Goal: Task Accomplishment & Management: Manage account settings

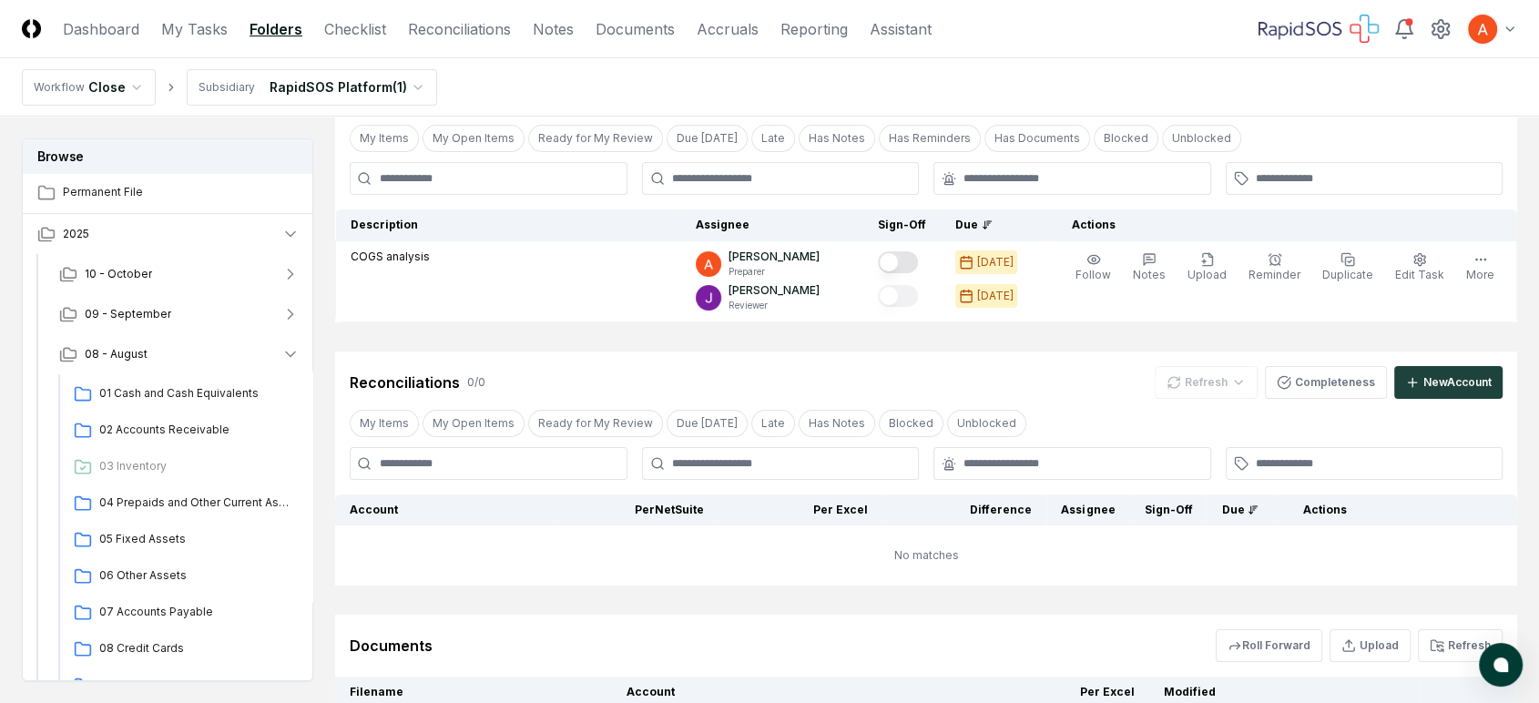
scroll to position [506, 0]
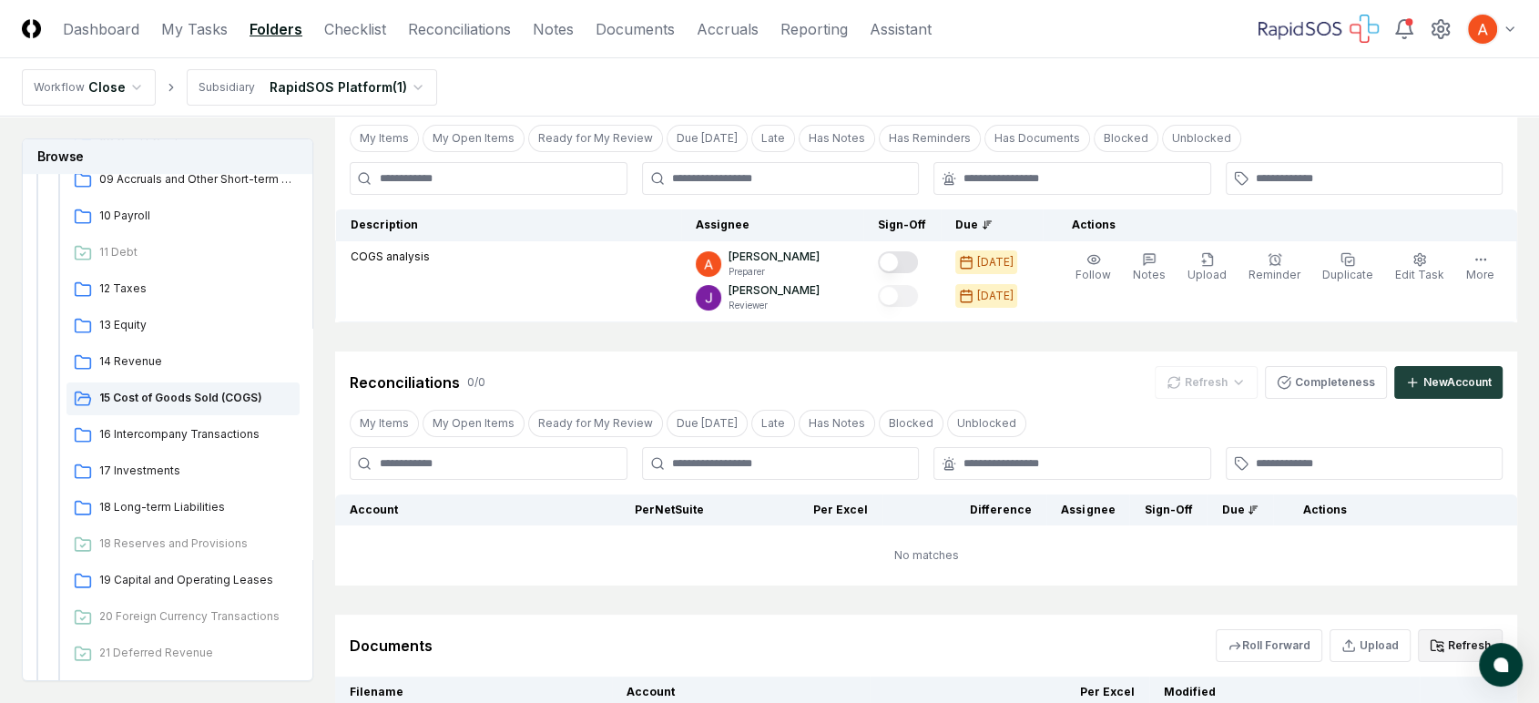
click at [1443, 648] on icon at bounding box center [1437, 645] width 15 height 15
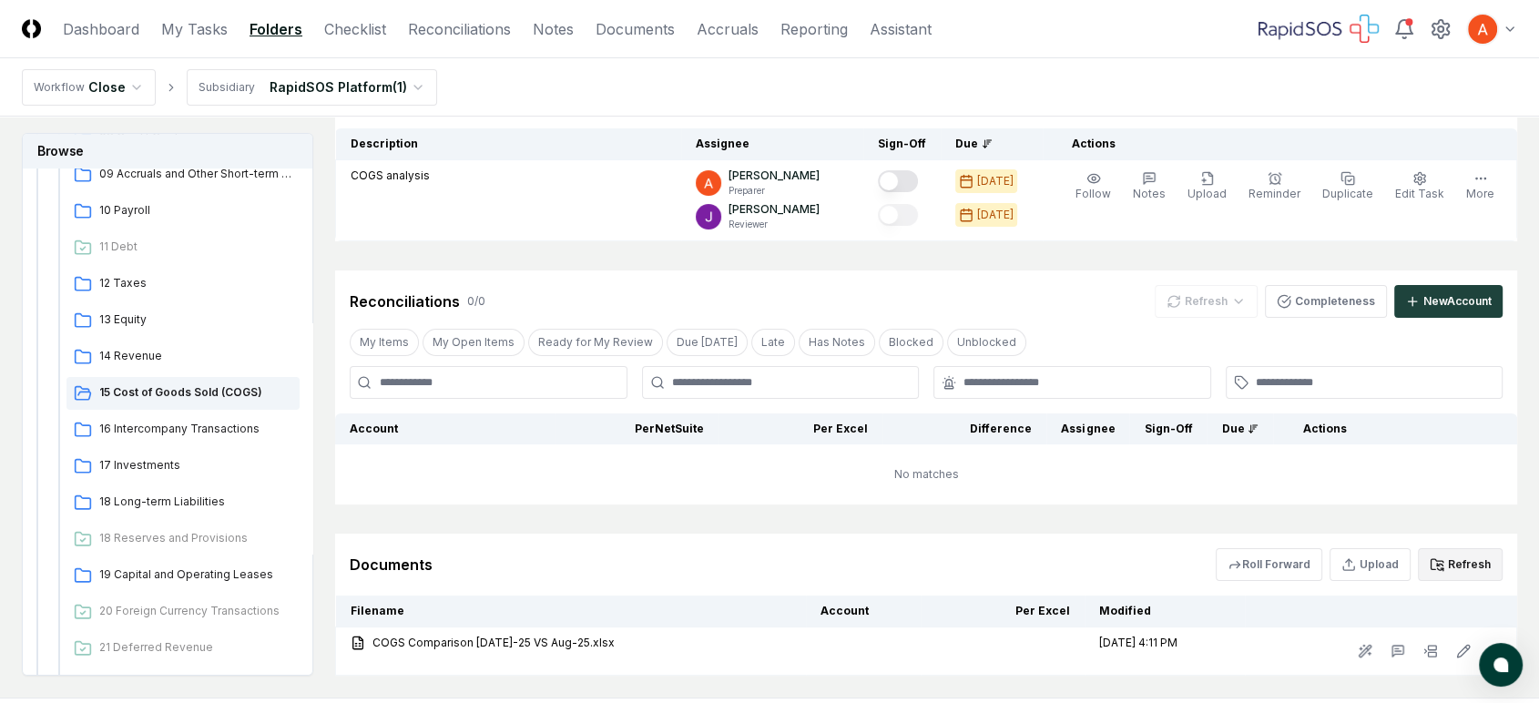
scroll to position [284, 0]
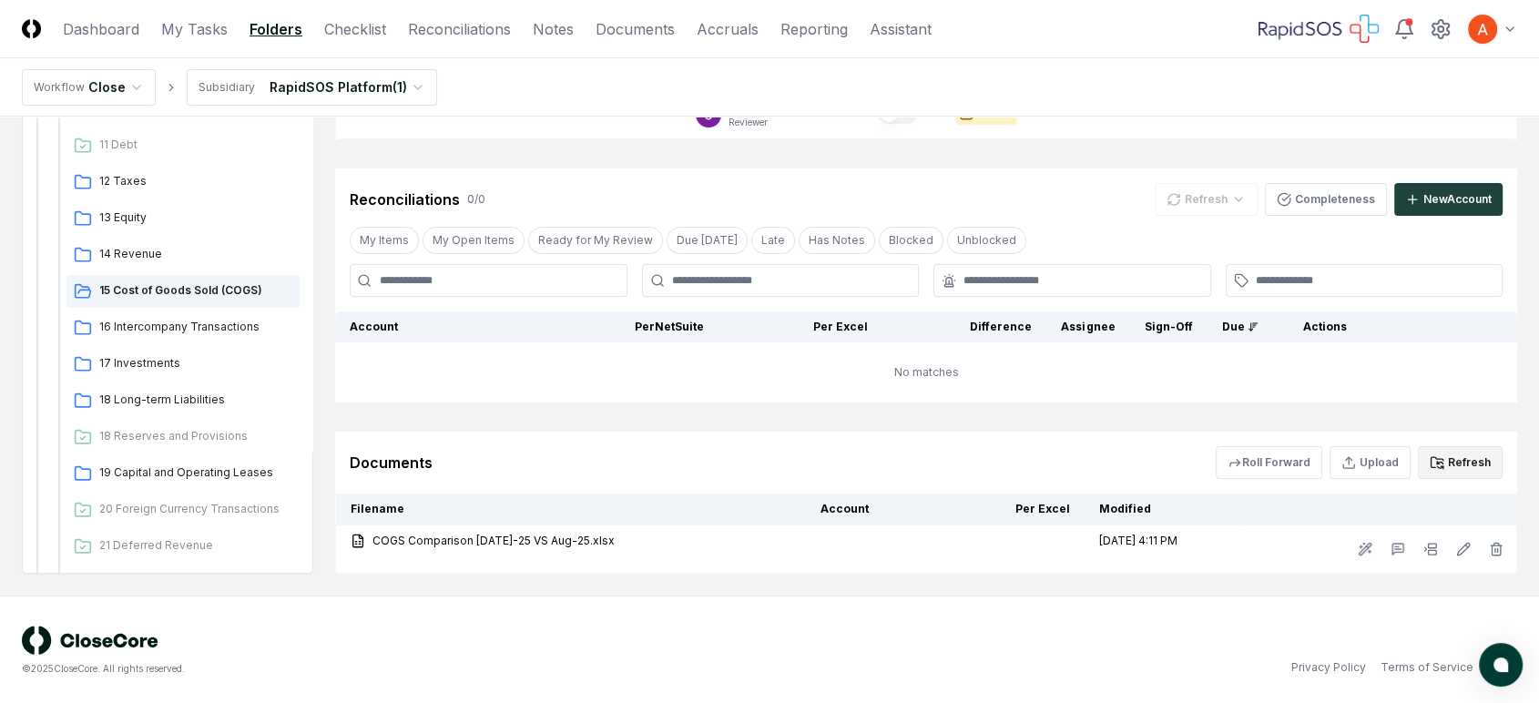
click at [1439, 452] on button "Refresh" at bounding box center [1460, 462] width 85 height 33
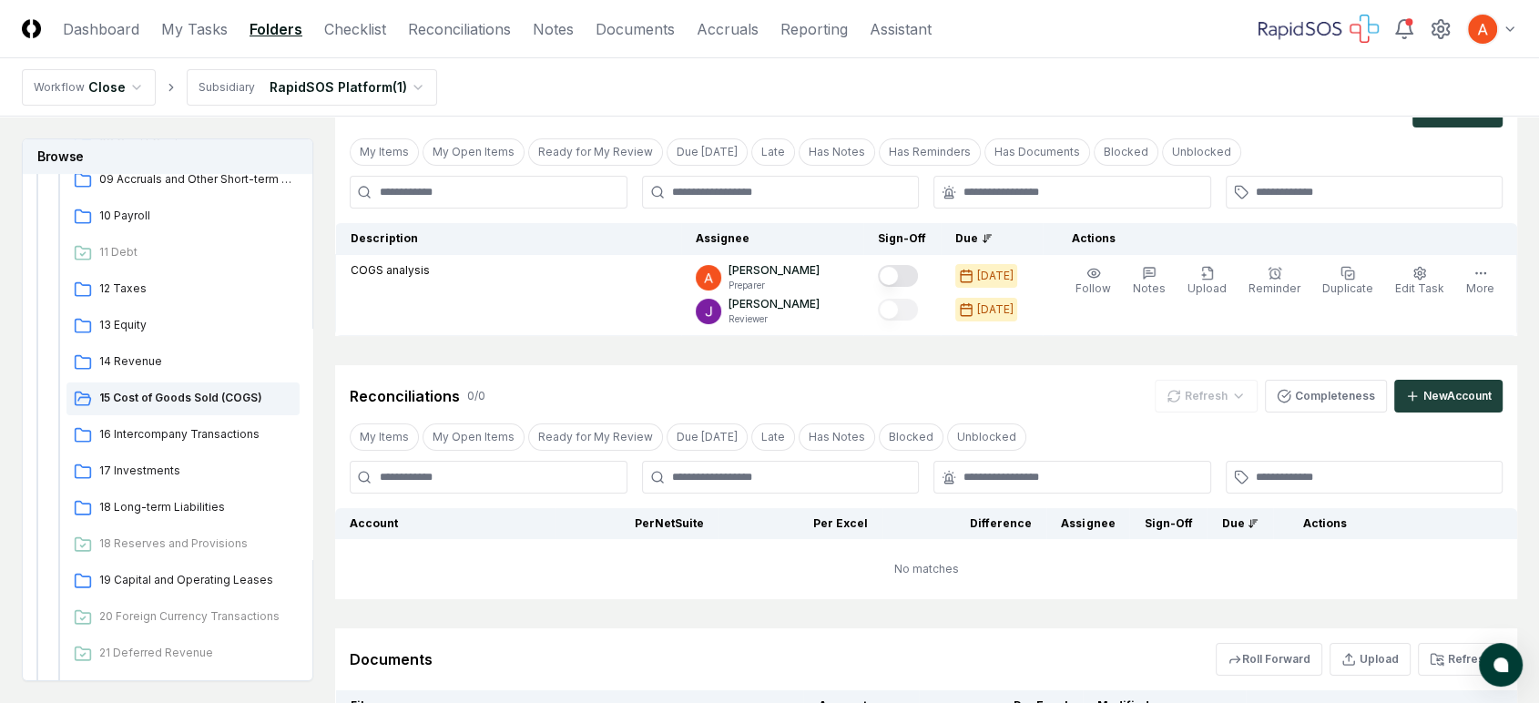
scroll to position [82, 0]
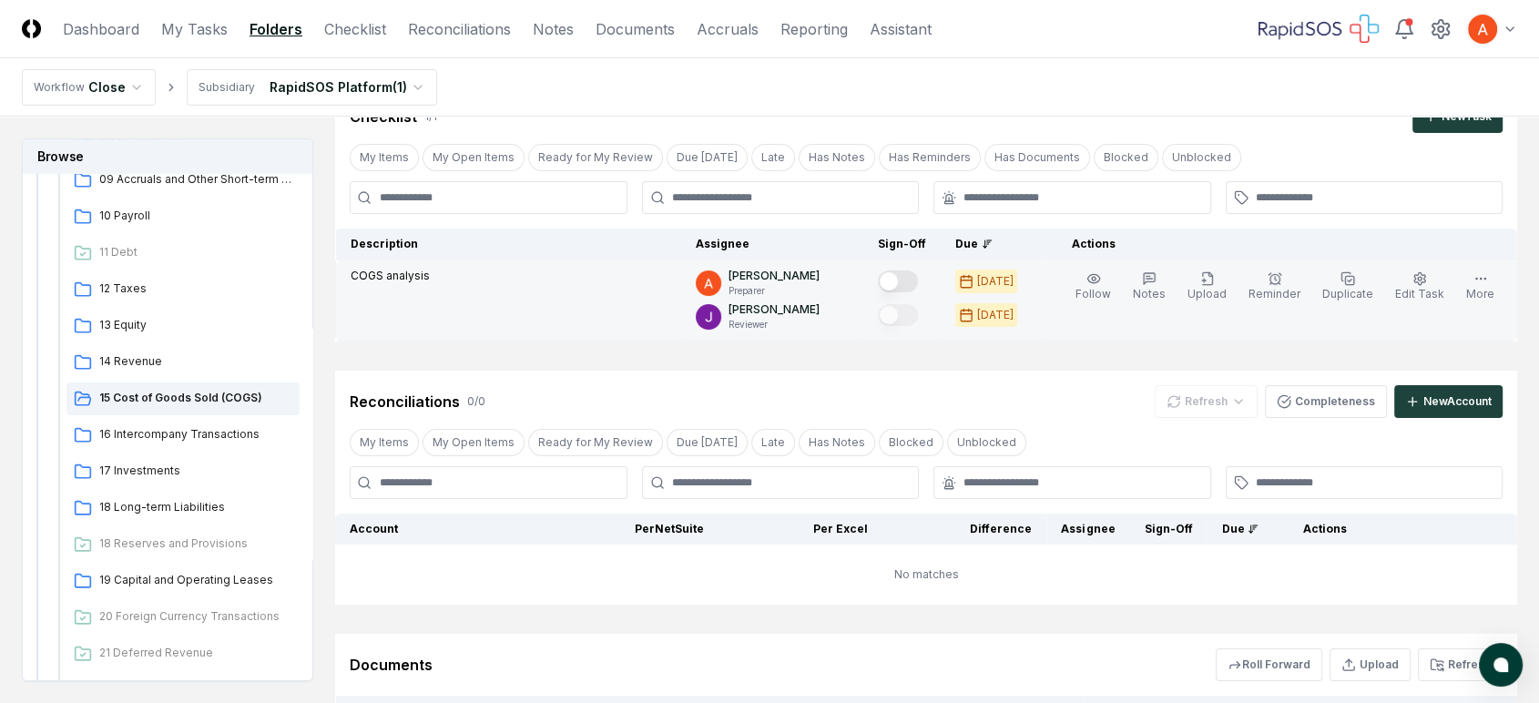
click at [914, 279] on button "Mark complete" at bounding box center [898, 282] width 40 height 22
click at [235, 434] on span "16 Intercompany Transactions" at bounding box center [195, 434] width 193 height 16
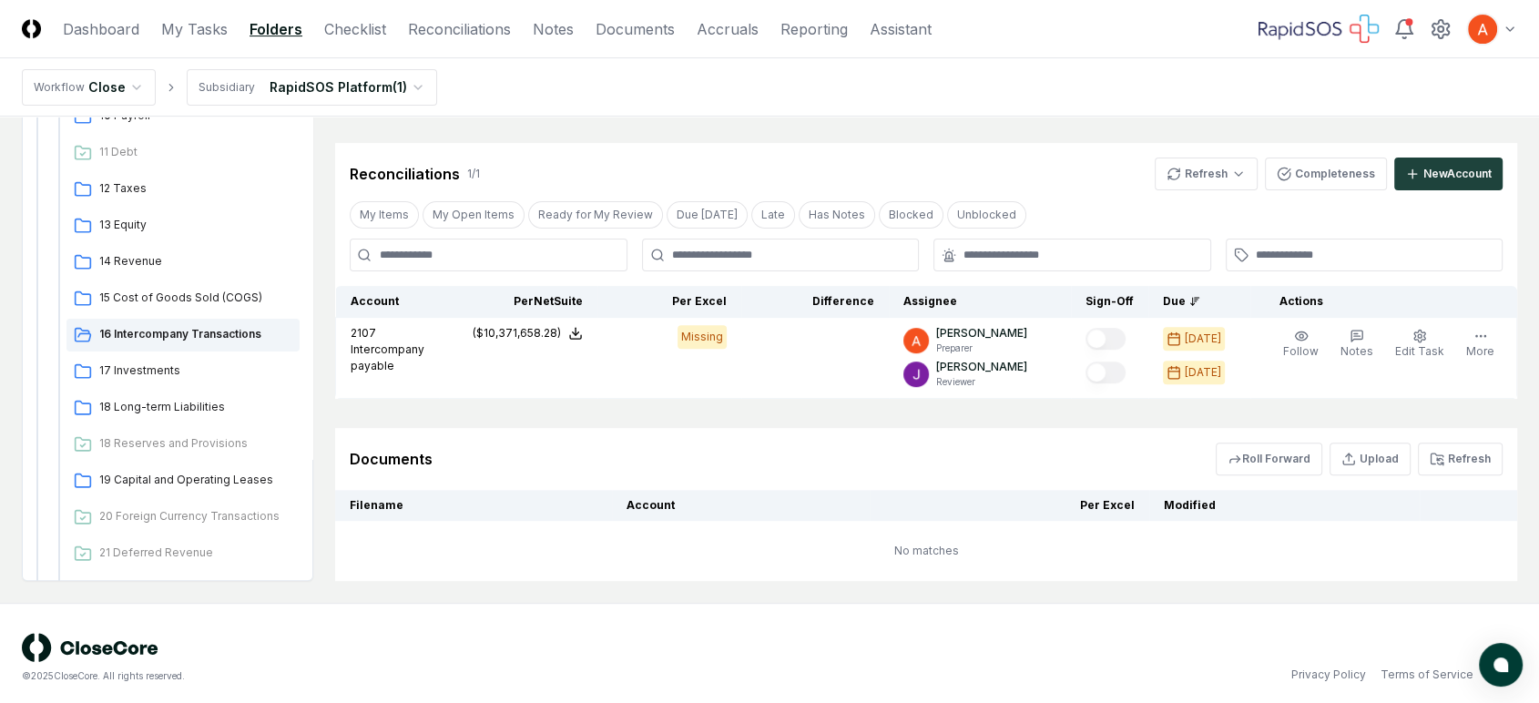
scroll to position [561, 0]
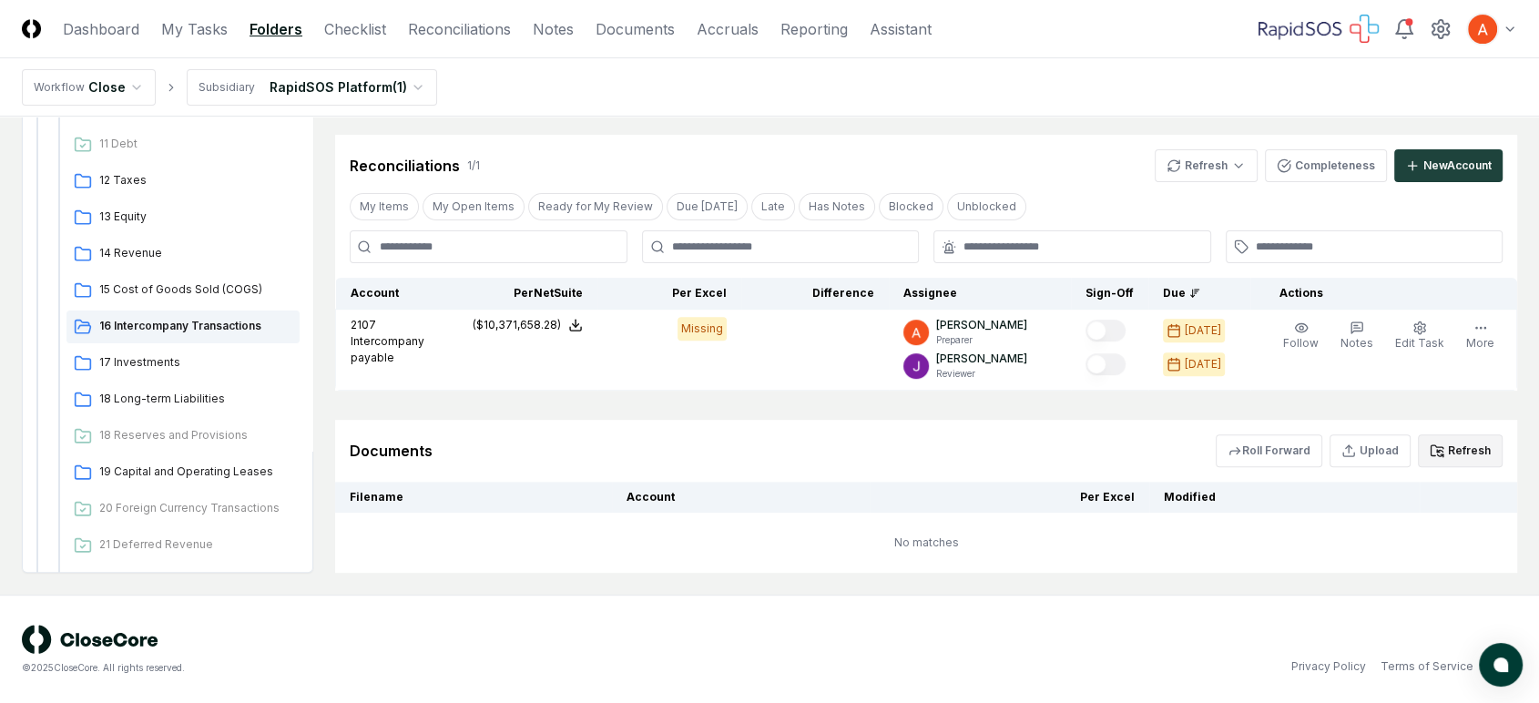
click at [1468, 450] on button "Refresh" at bounding box center [1460, 450] width 85 height 33
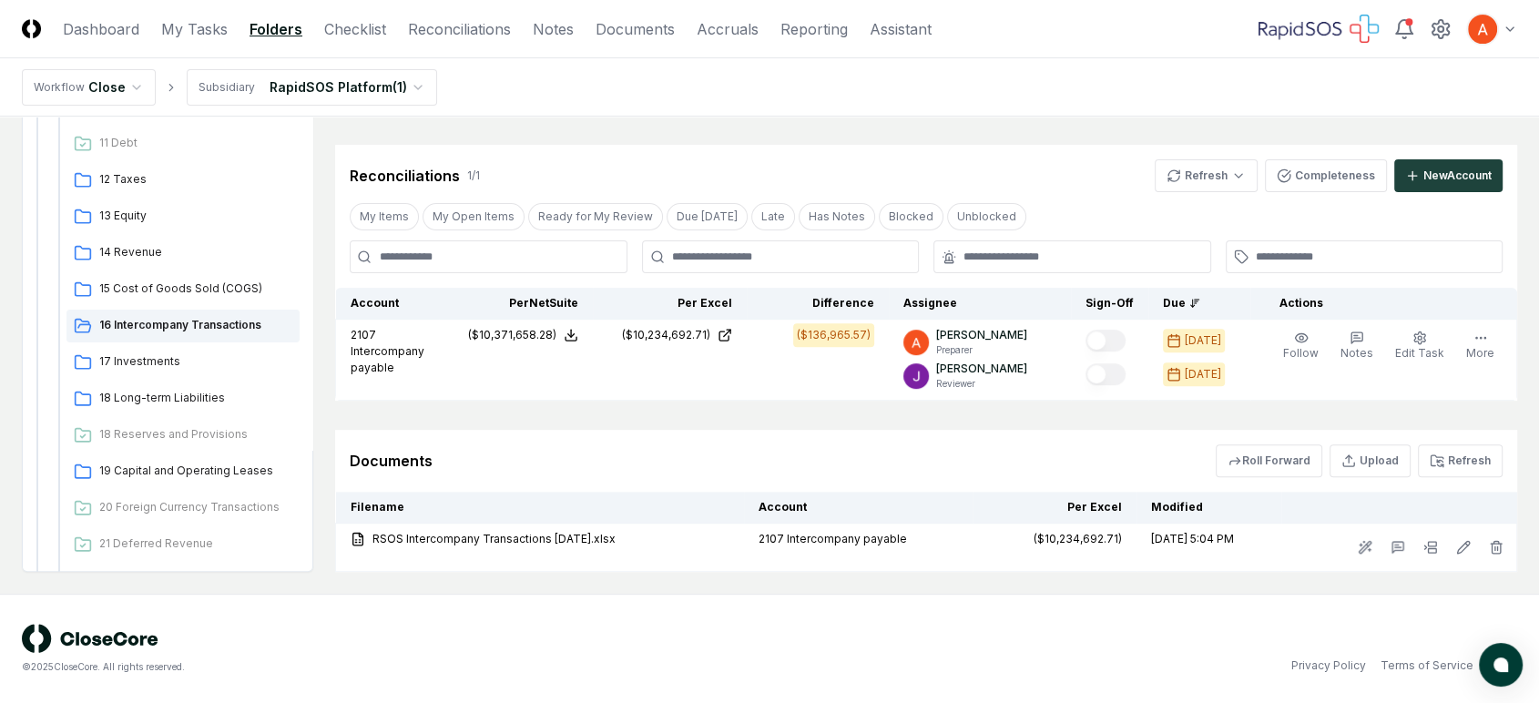
scroll to position [549, 0]
click at [1443, 459] on icon at bounding box center [1437, 462] width 15 height 15
click at [1493, 456] on button "Refresh" at bounding box center [1460, 462] width 85 height 33
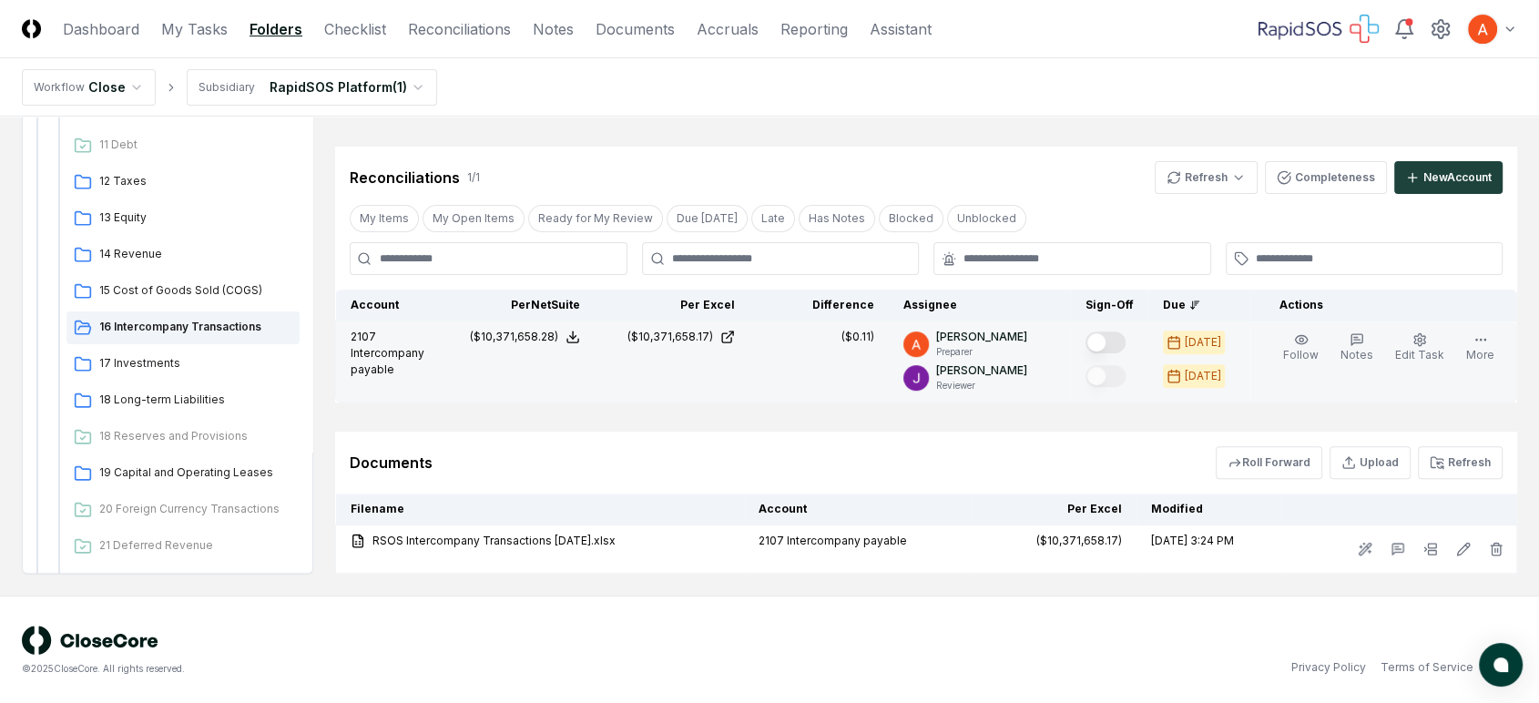
click at [1110, 334] on button "Mark complete" at bounding box center [1106, 343] width 40 height 22
click at [613, 698] on div "© 2025 CloseCore. All rights reserved. Privacy Policy Terms of Service" at bounding box center [769, 650] width 1539 height 109
click at [148, 362] on span "17 Investments" at bounding box center [195, 363] width 193 height 16
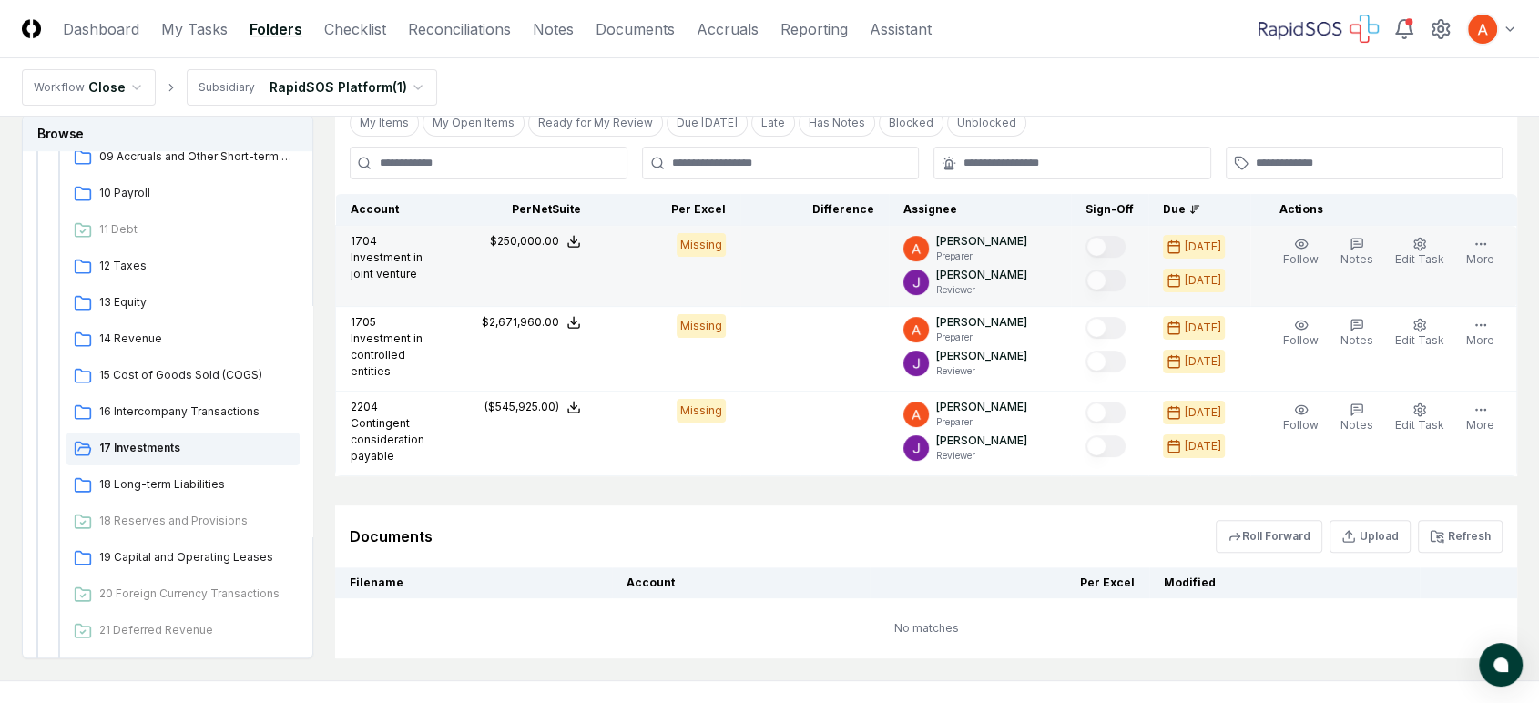
scroll to position [404, 0]
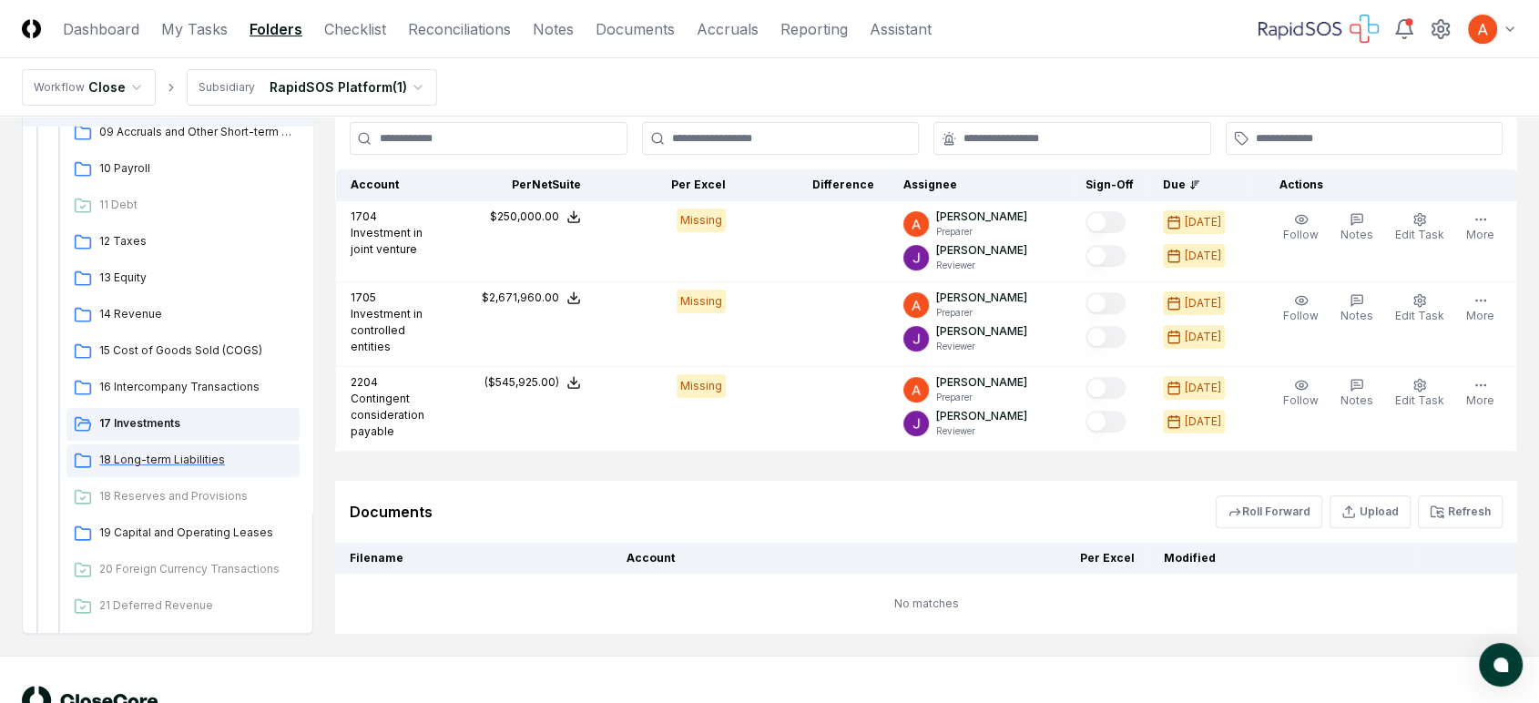
click at [181, 457] on span "18 Long-term Liabilities" at bounding box center [195, 460] width 193 height 16
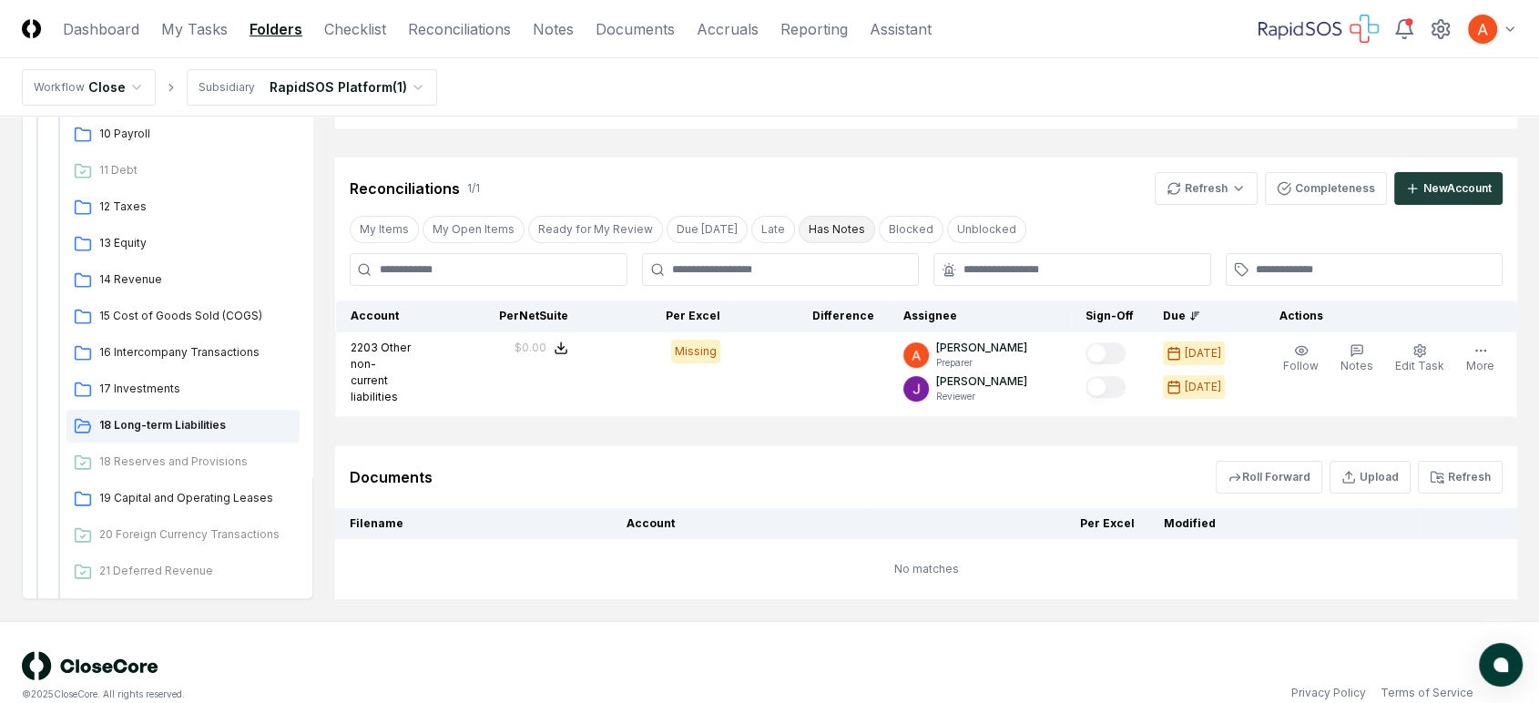
scroll to position [300, 0]
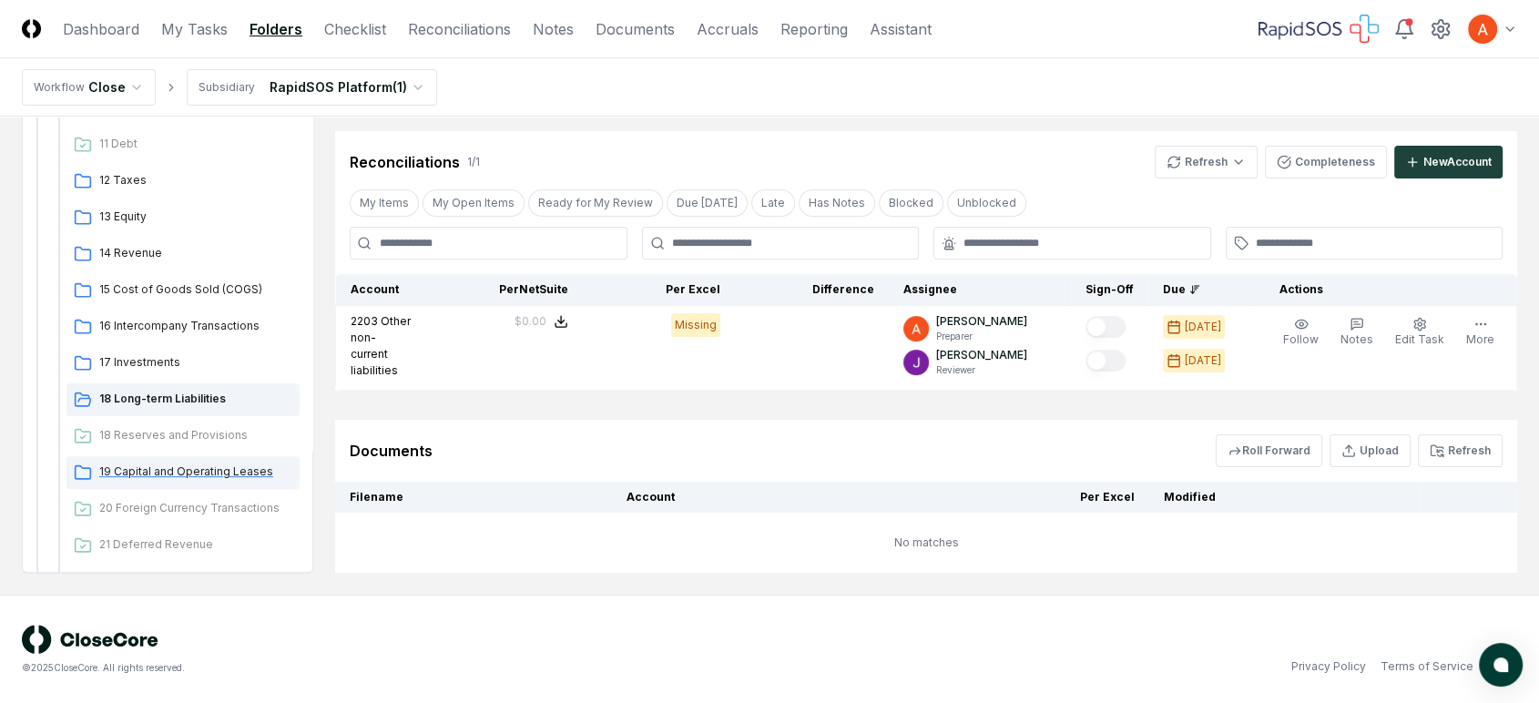
click at [212, 465] on span "19 Capital and Operating Leases" at bounding box center [195, 472] width 193 height 16
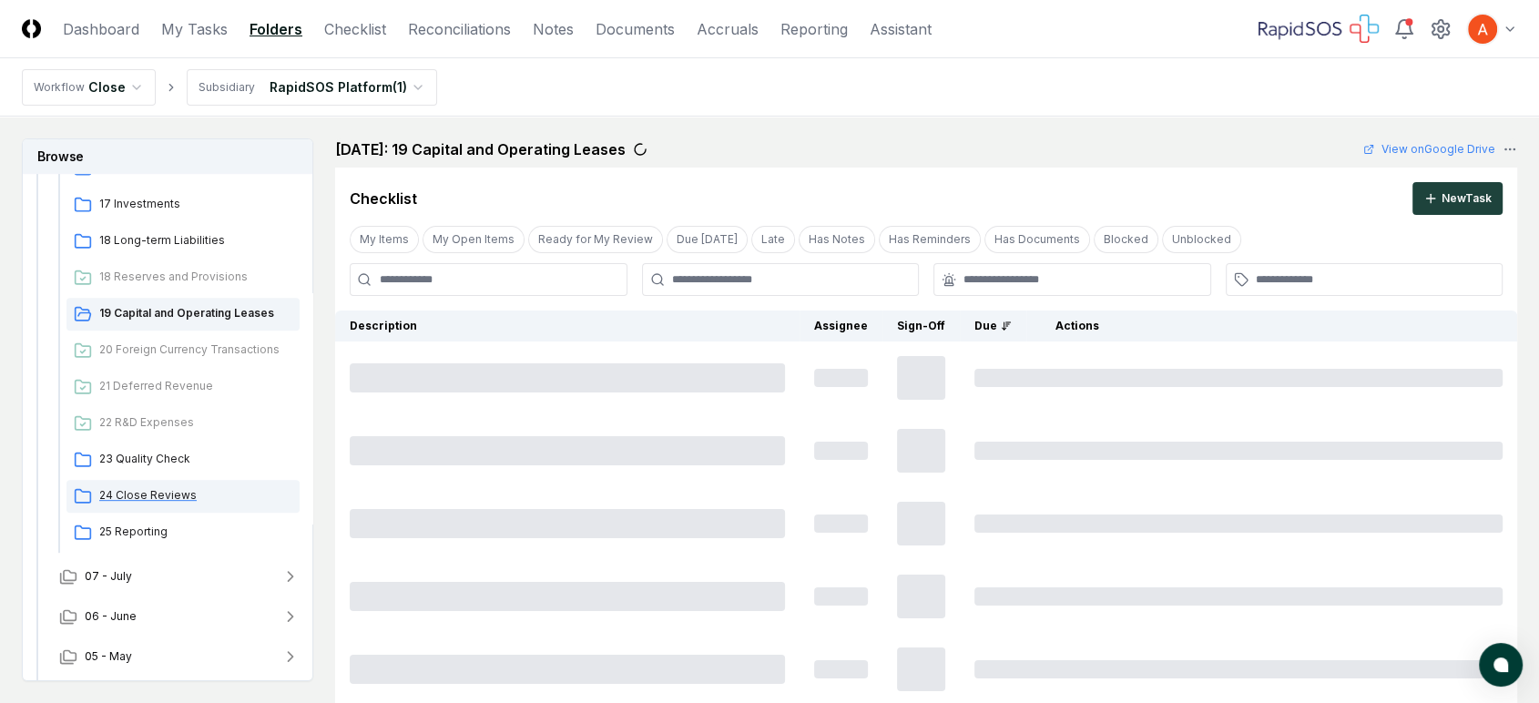
scroll to position [809, 0]
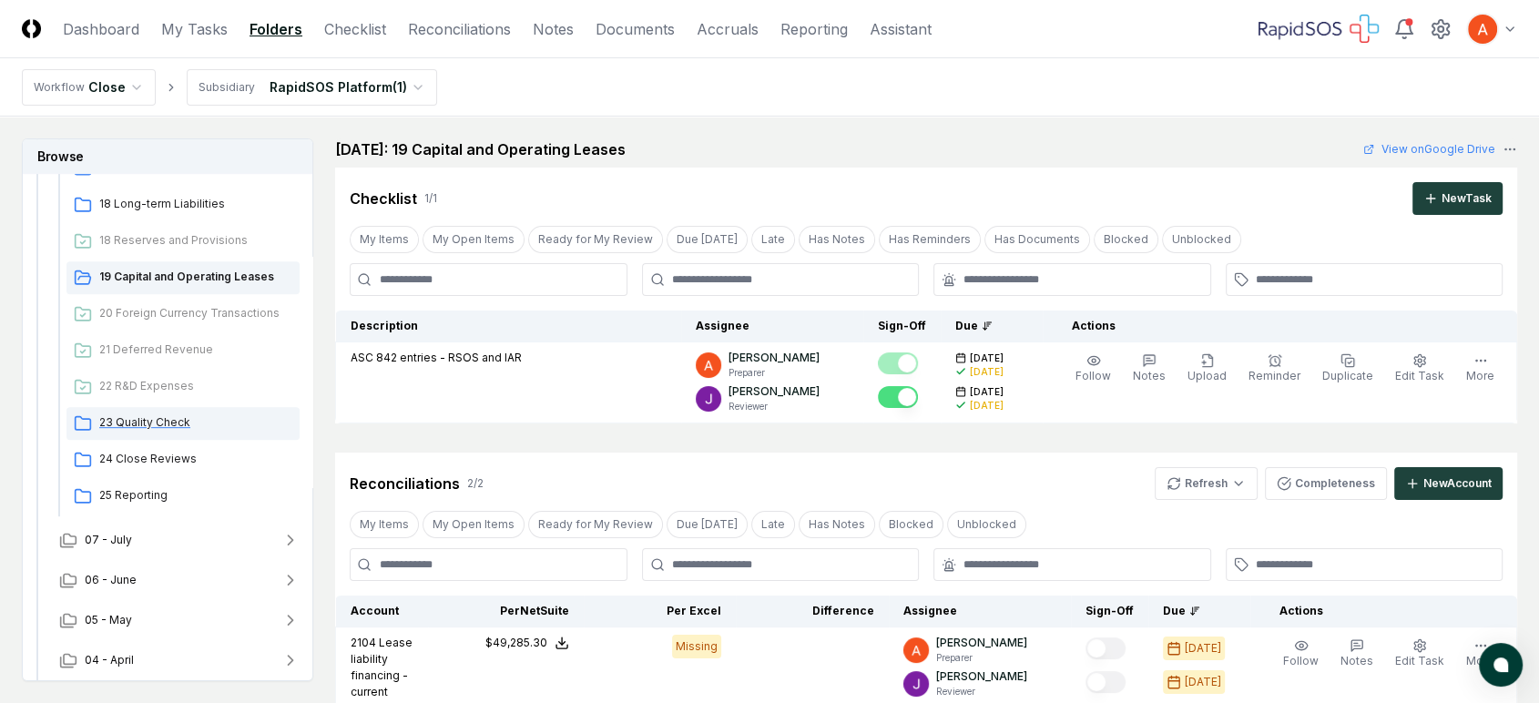
click at [209, 420] on span "23 Quality Check" at bounding box center [195, 422] width 193 height 16
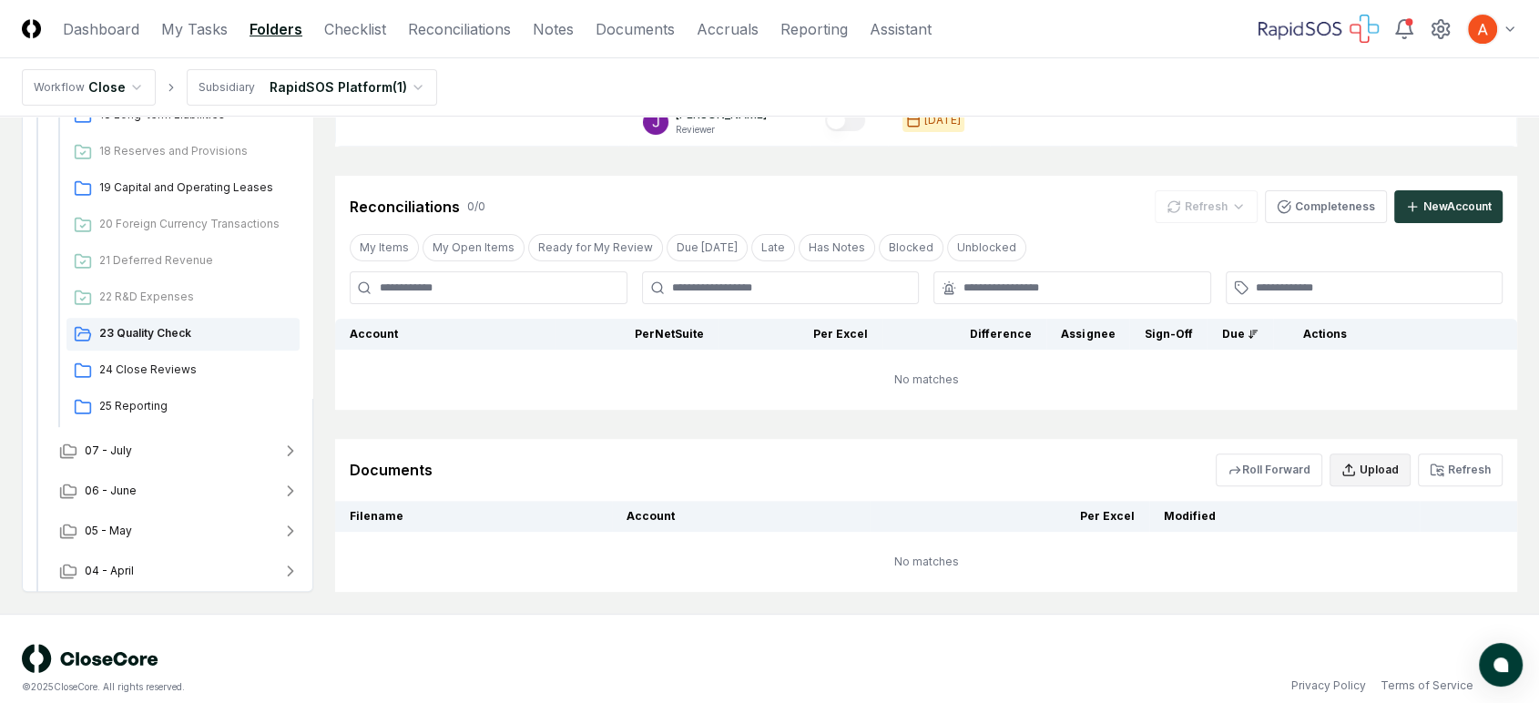
scroll to position [458, 0]
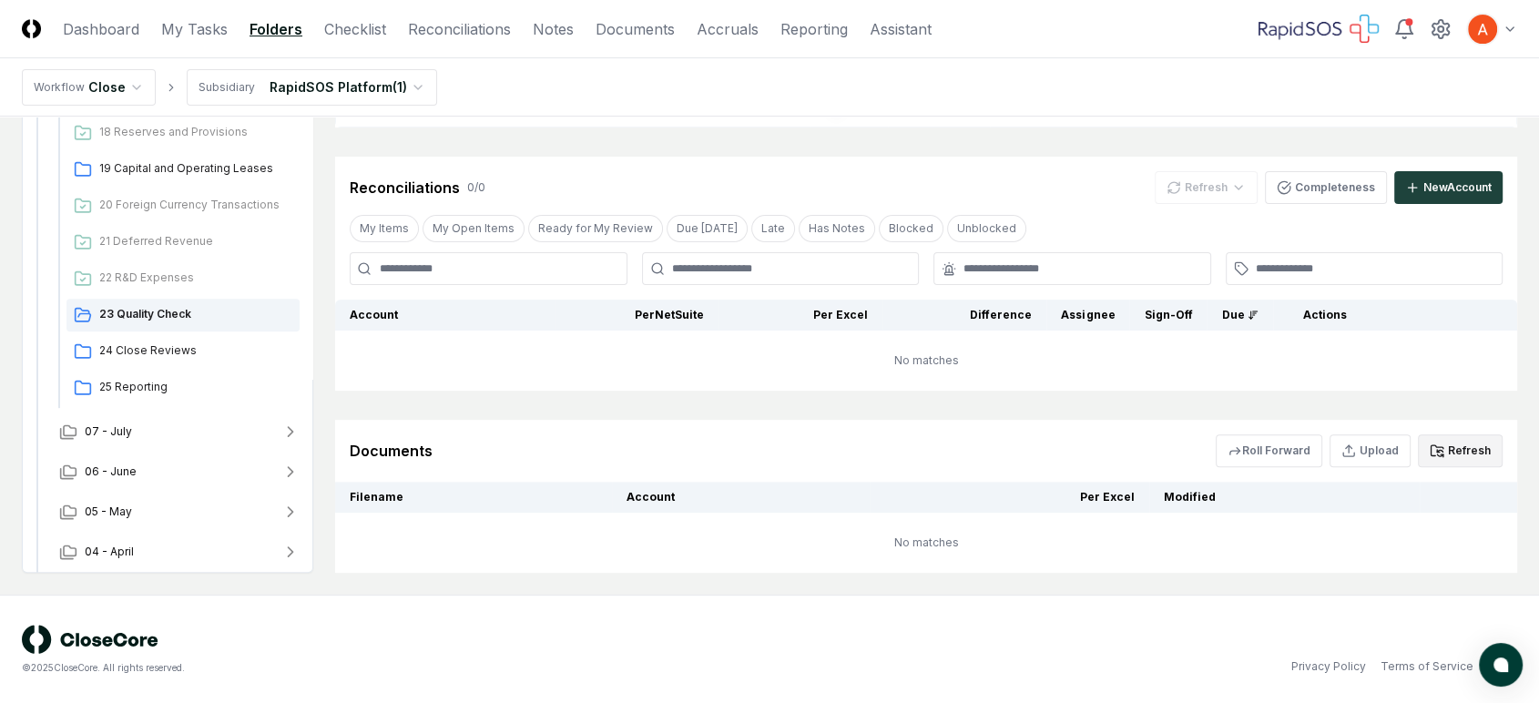
click at [1468, 453] on button "Refresh" at bounding box center [1460, 450] width 85 height 33
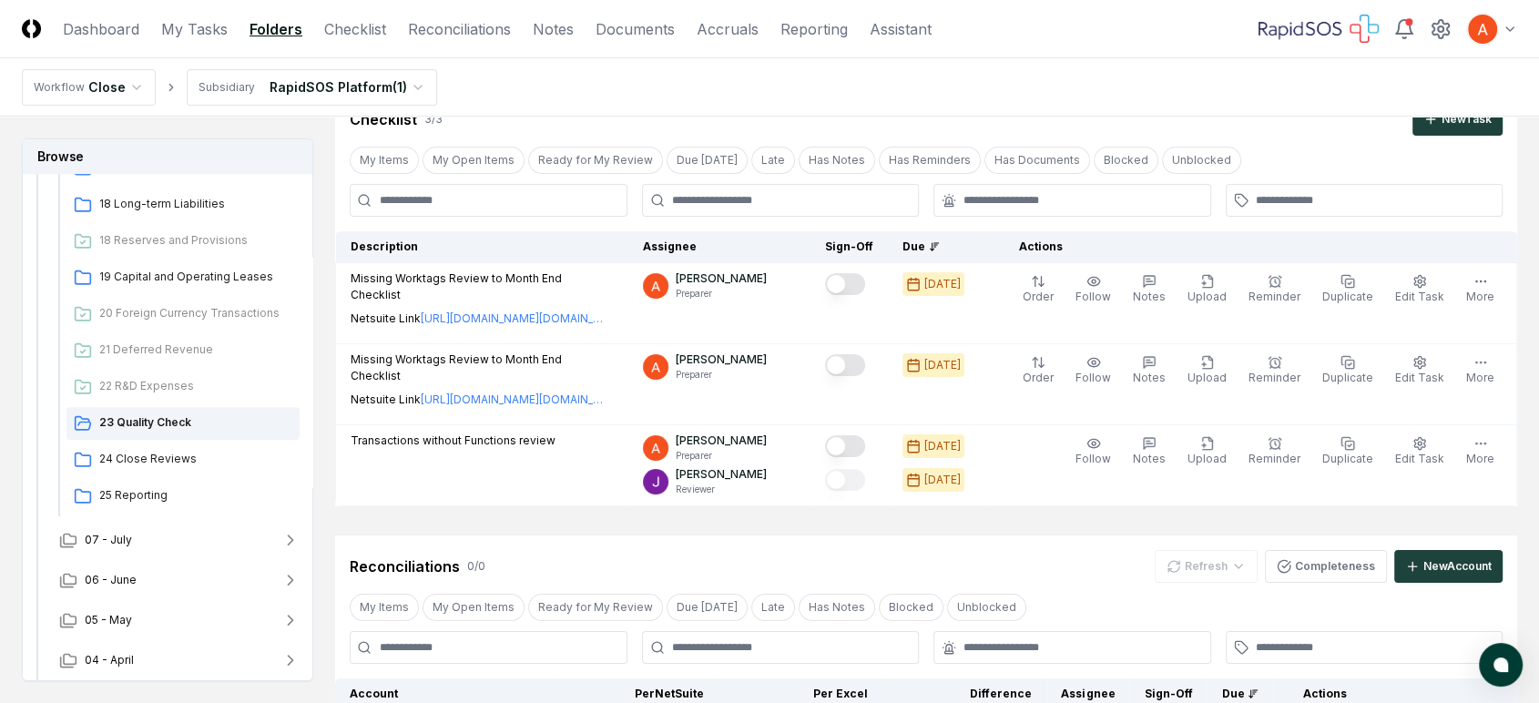
scroll to position [0, 0]
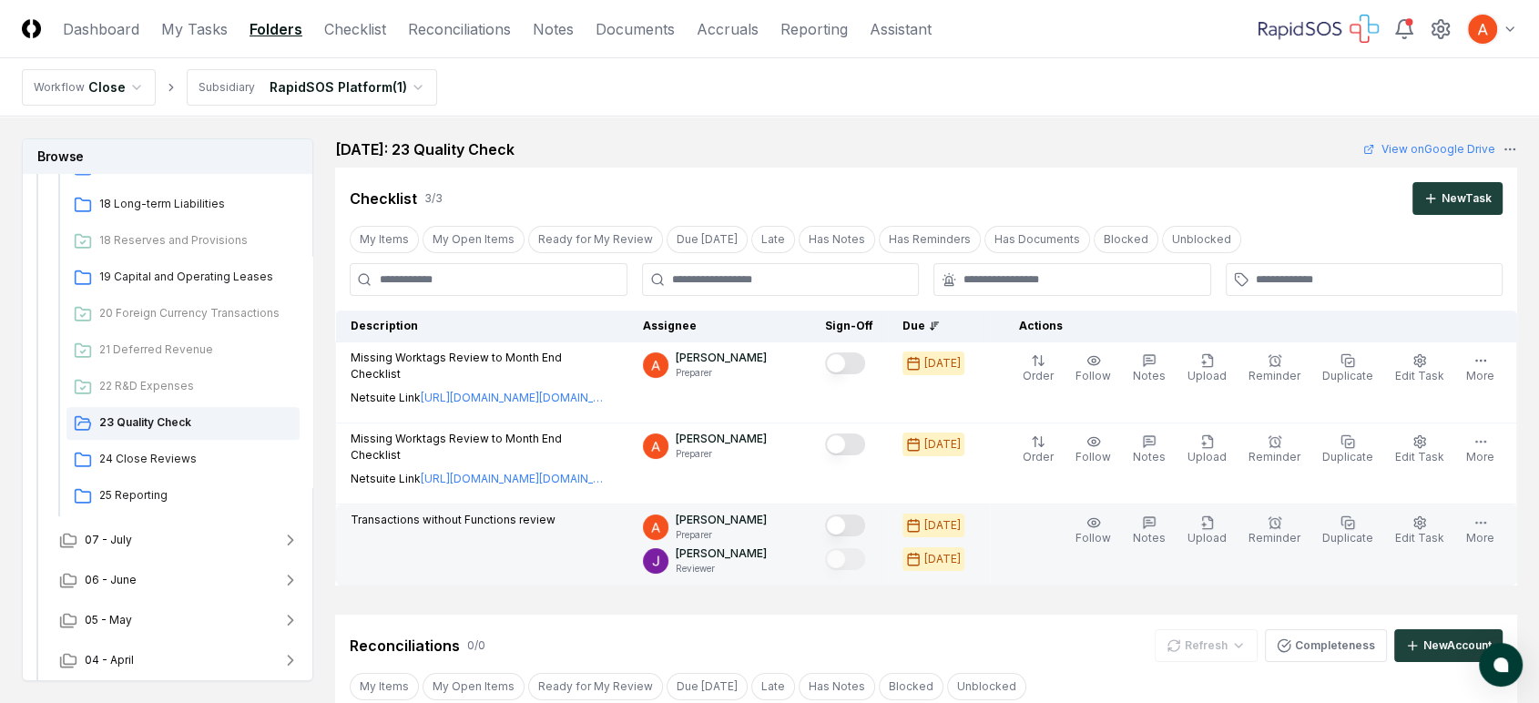
click at [865, 519] on button "Mark complete" at bounding box center [845, 526] width 40 height 22
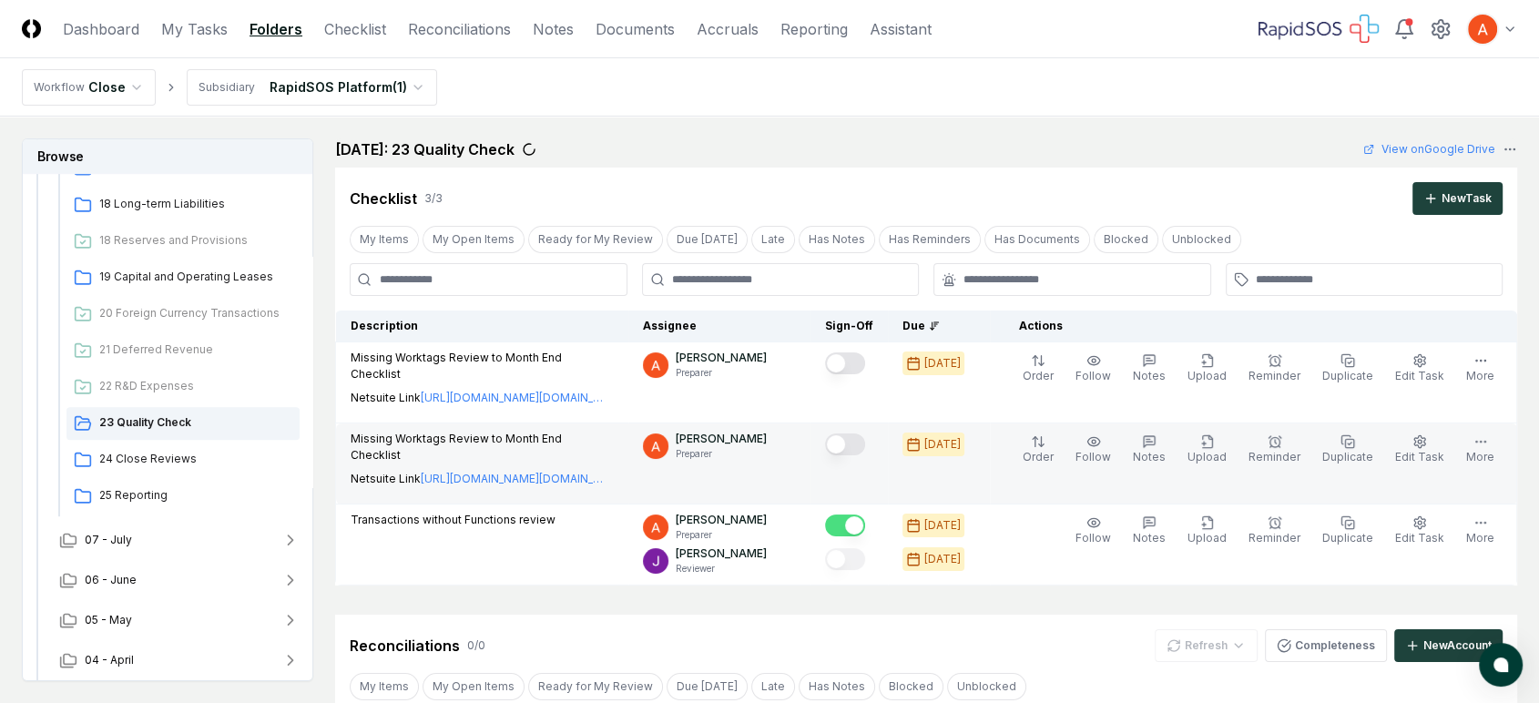
click at [863, 441] on button "Mark complete" at bounding box center [845, 445] width 40 height 22
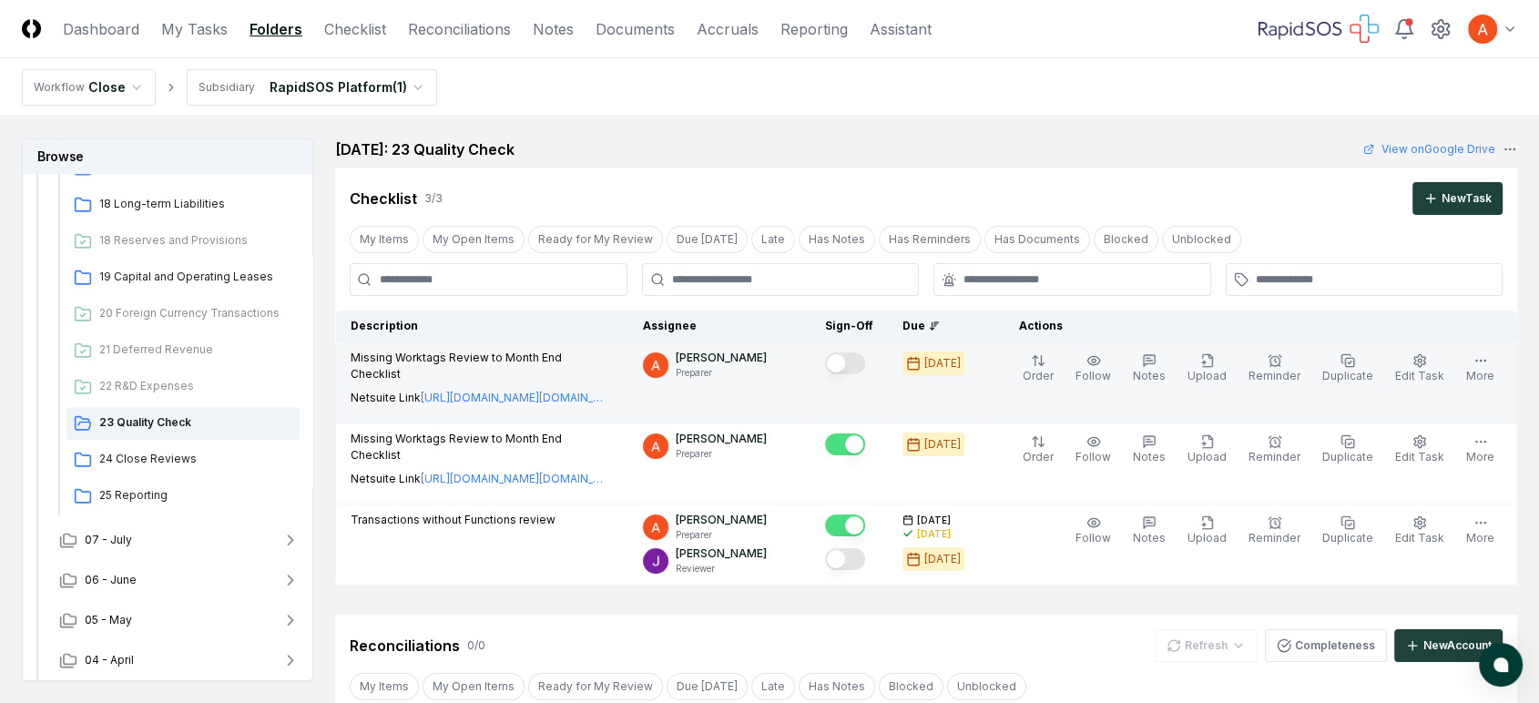
type button "on"
click at [853, 364] on button "Mark complete" at bounding box center [845, 363] width 40 height 22
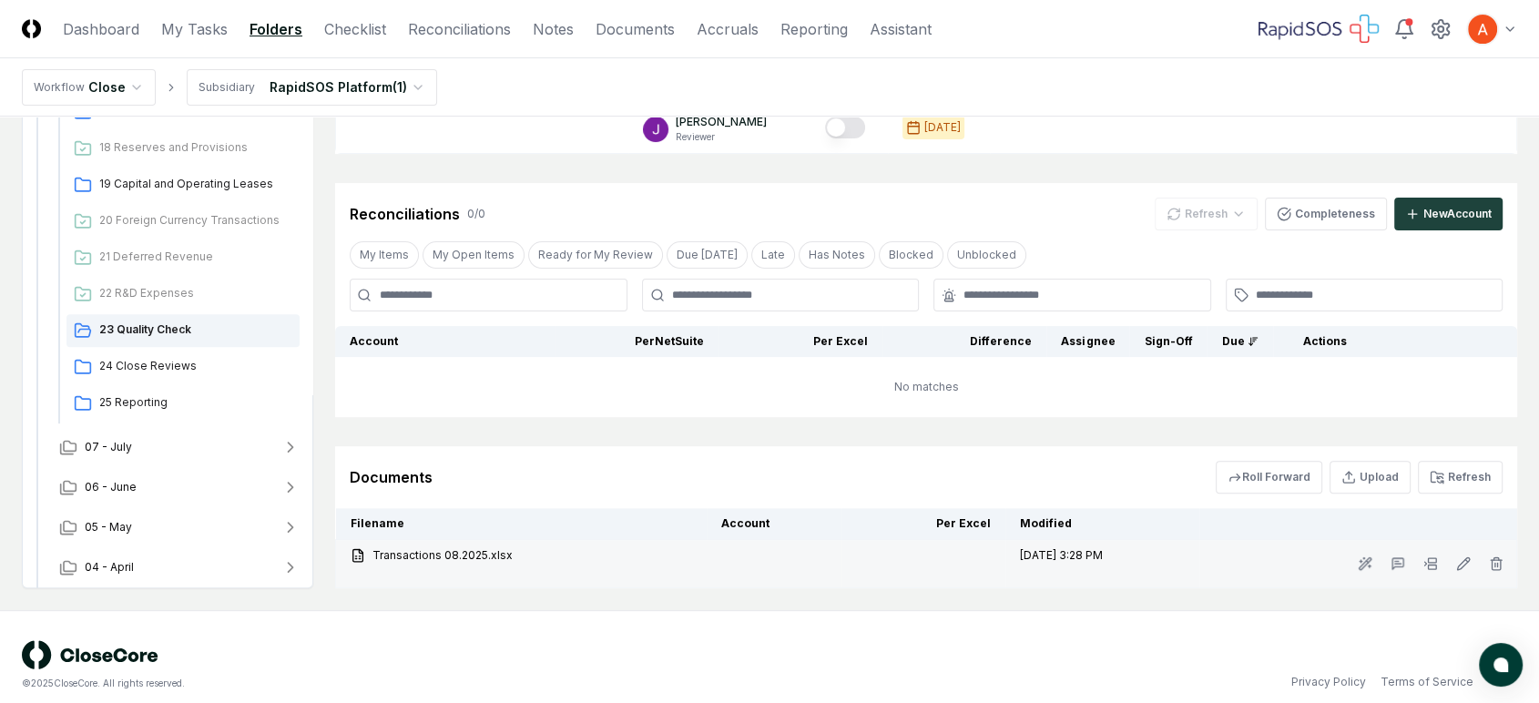
scroll to position [446, 0]
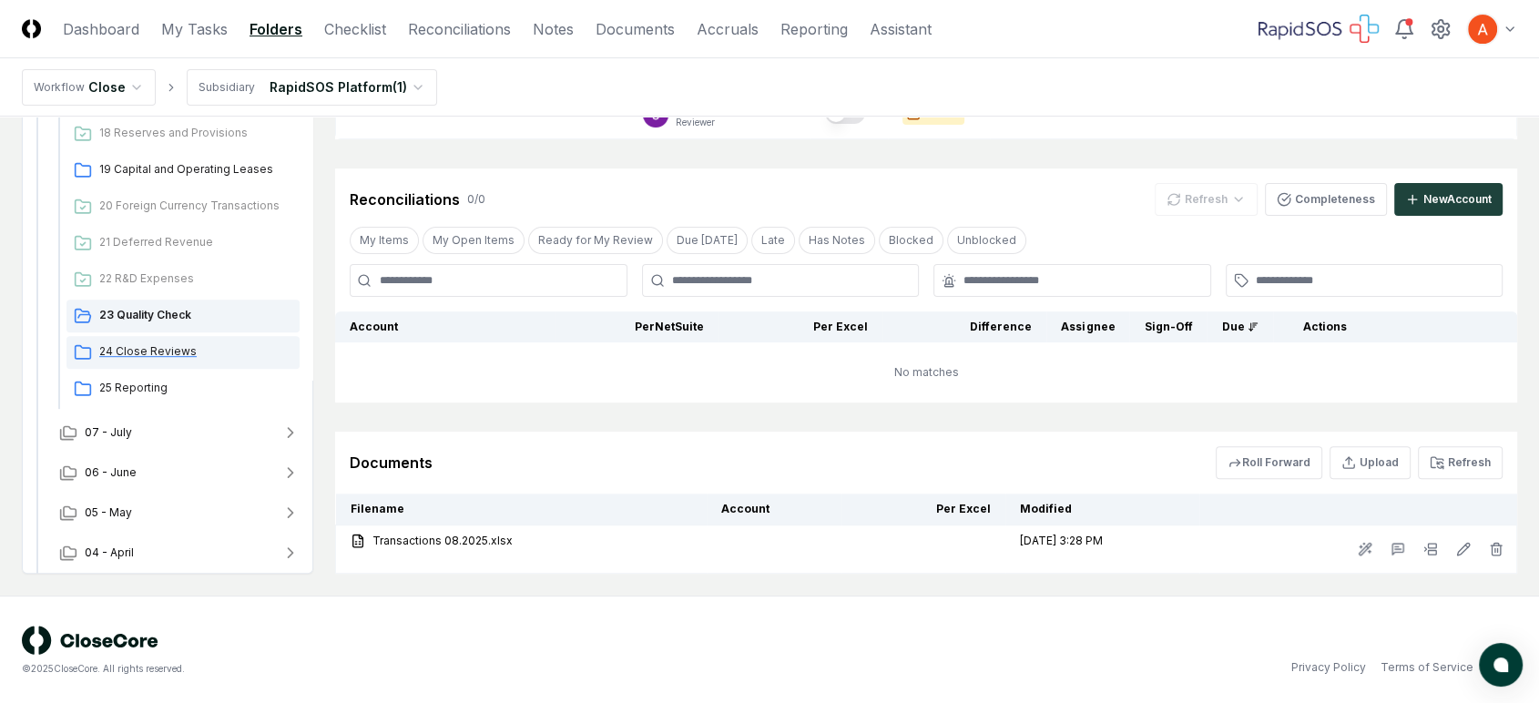
click at [190, 351] on span "24 Close Reviews" at bounding box center [195, 351] width 193 height 16
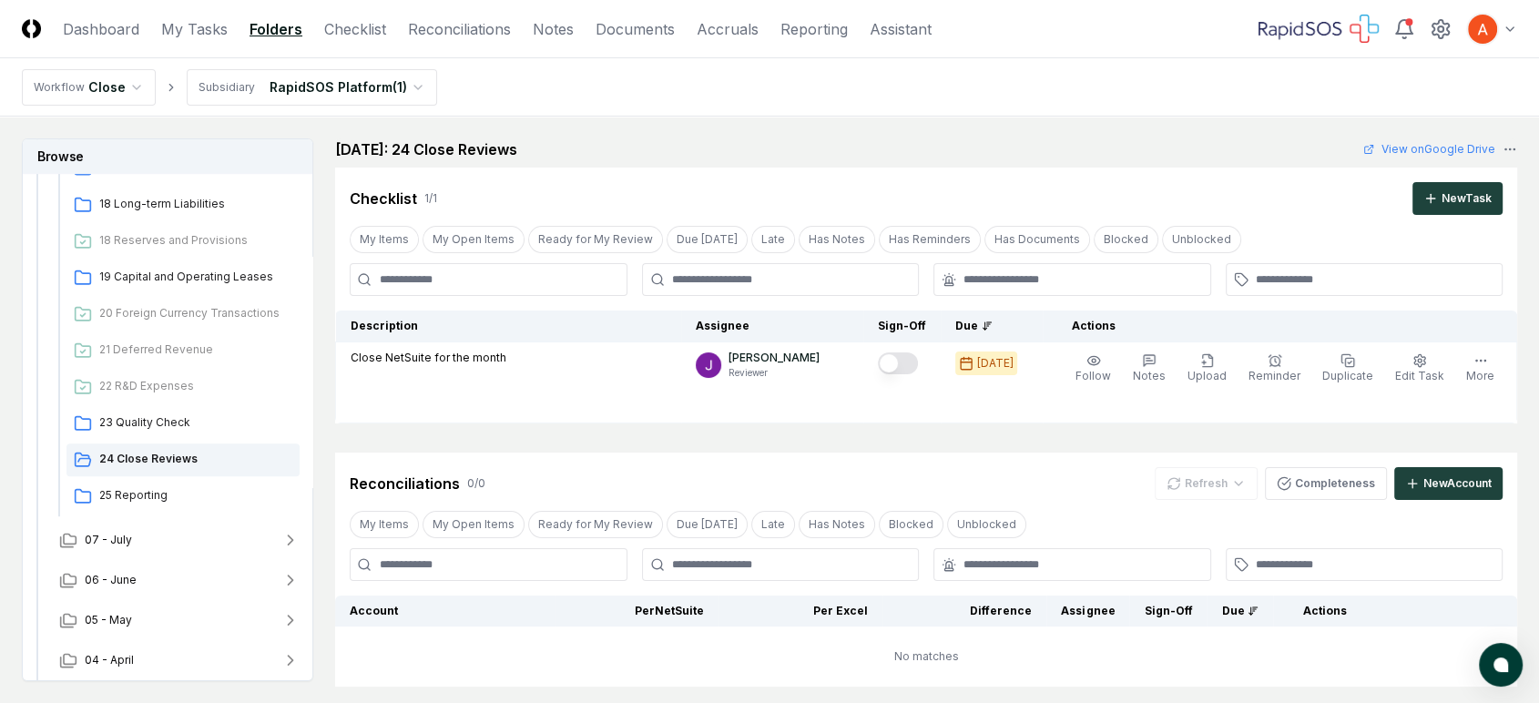
scroll to position [296, 0]
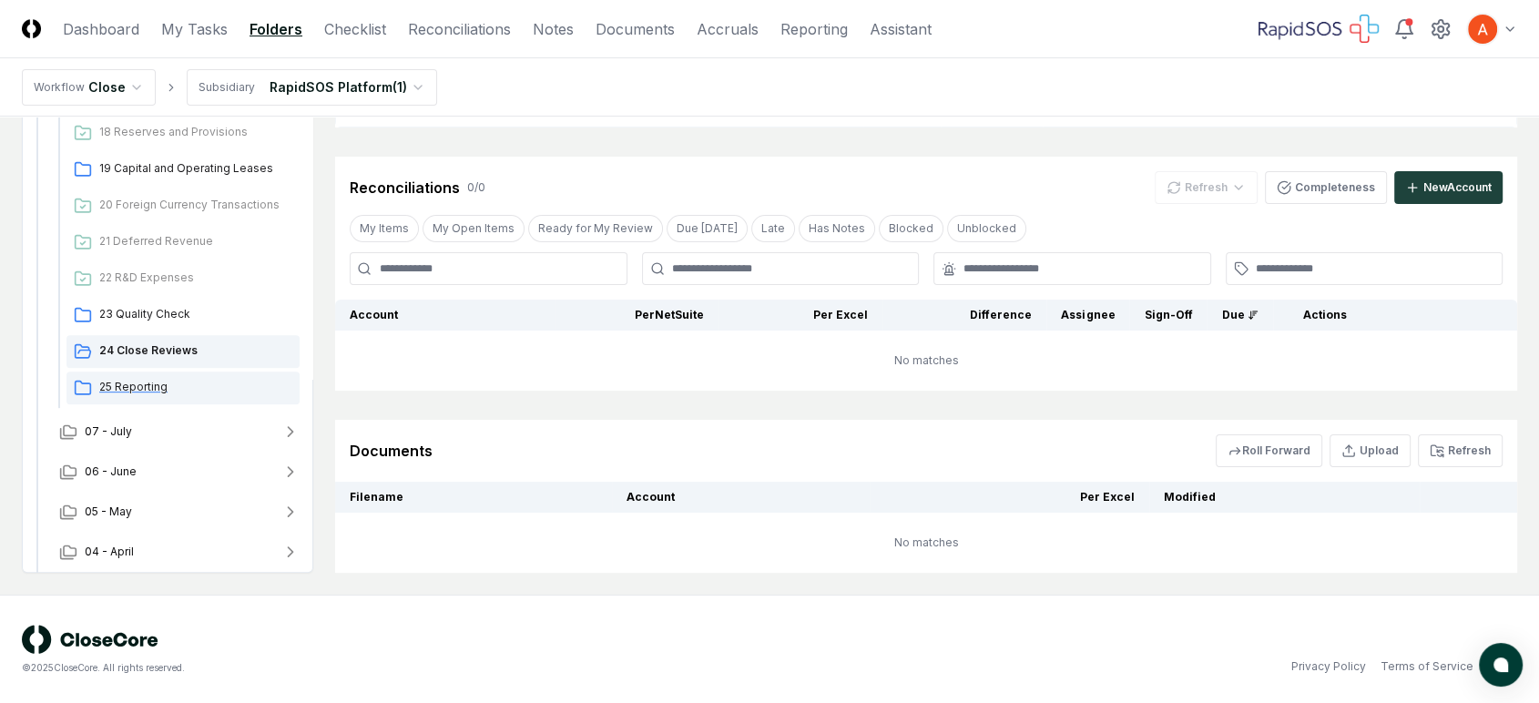
click at [221, 384] on span "25 Reporting" at bounding box center [195, 387] width 193 height 16
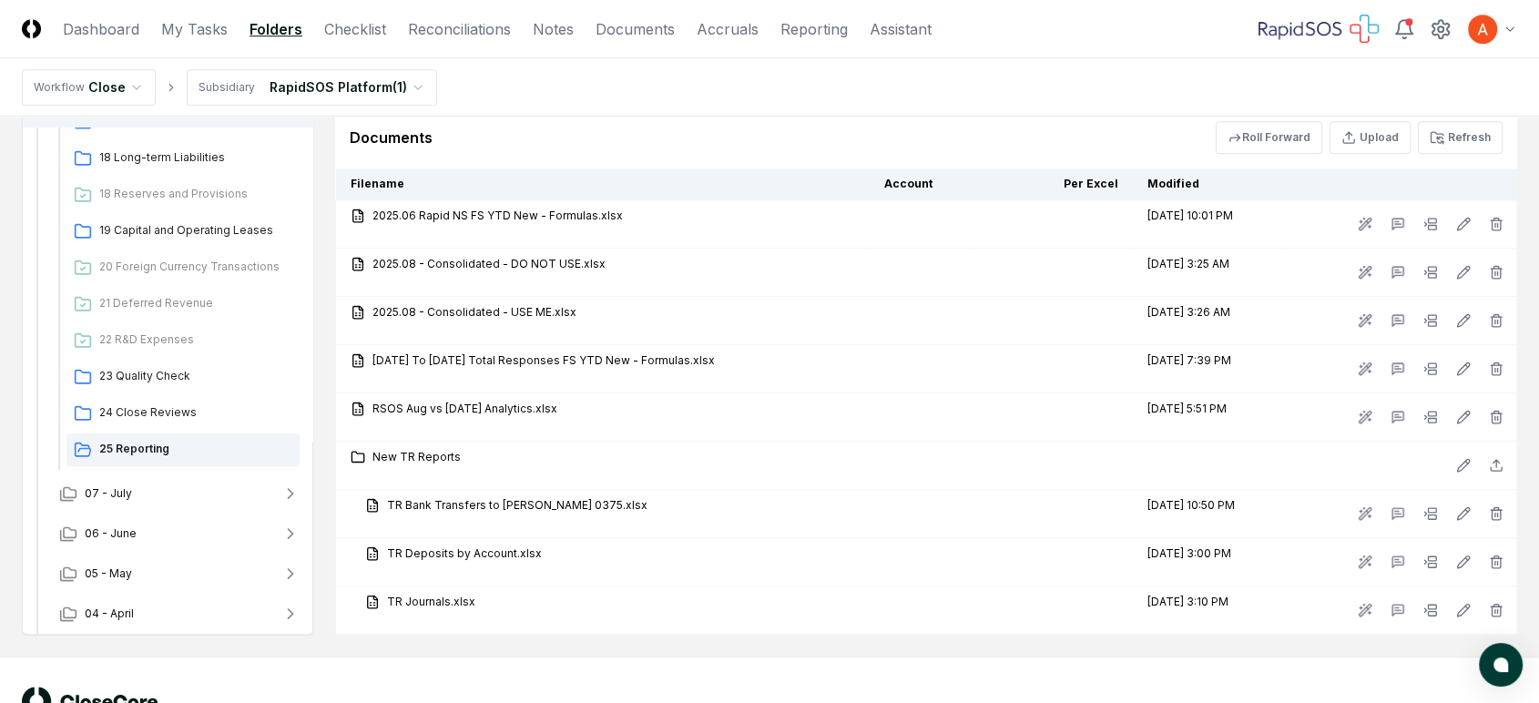
scroll to position [994, 0]
